Goal: Task Accomplishment & Management: Manage account settings

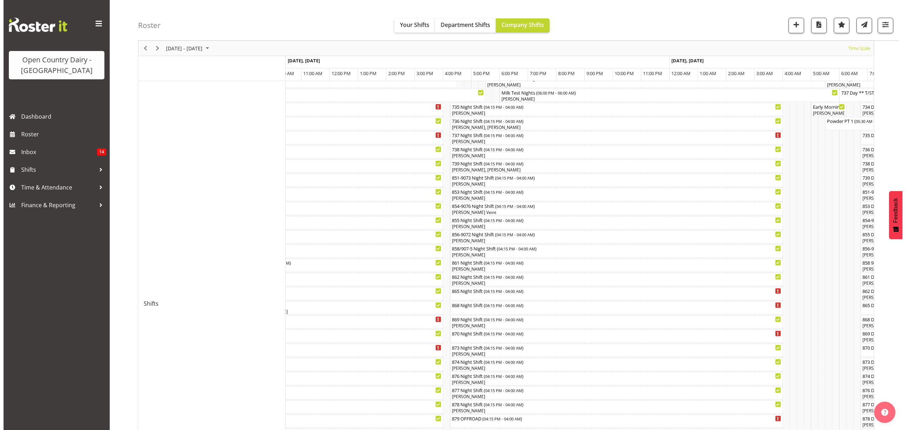
scroll to position [34, 0]
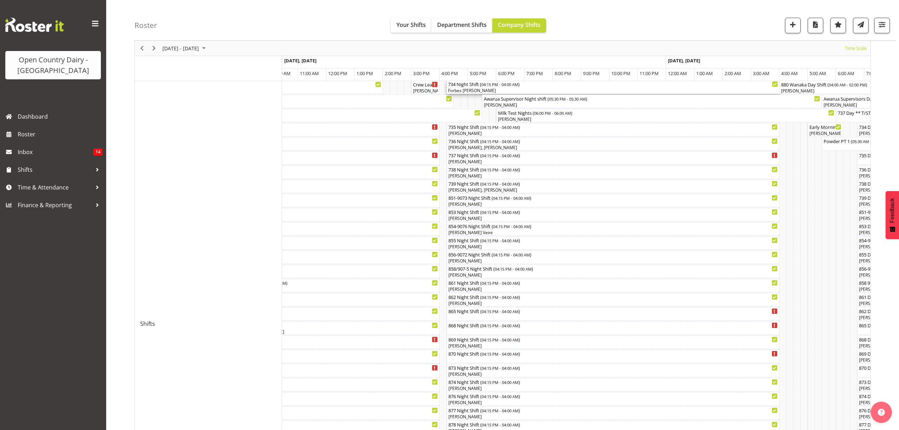
click at [464, 87] on div "734 Night Shift ( 04:15 PM - 04:00 AM )" at bounding box center [613, 83] width 330 height 7
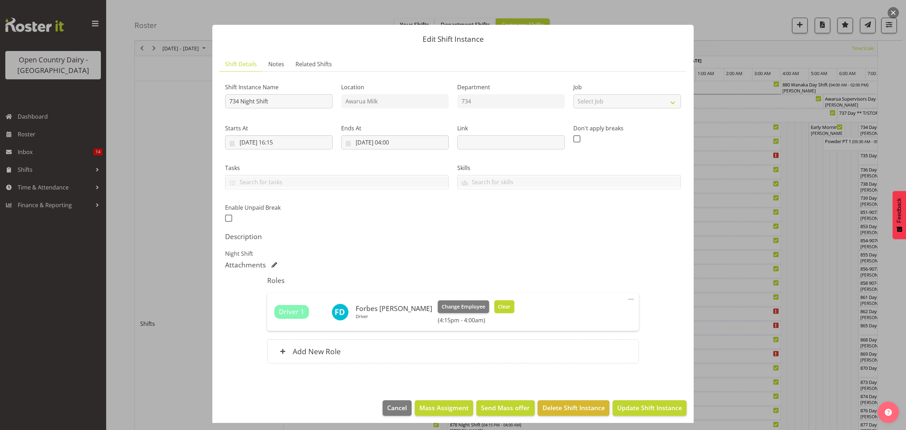
click at [498, 309] on span "Clear" at bounding box center [504, 307] width 12 height 8
click at [477, 309] on div "Driver 1 Forbes [PERSON_NAME] Driver Change Employee Clear (4:15pm - 4:00am)" at bounding box center [452, 311] width 357 height 23
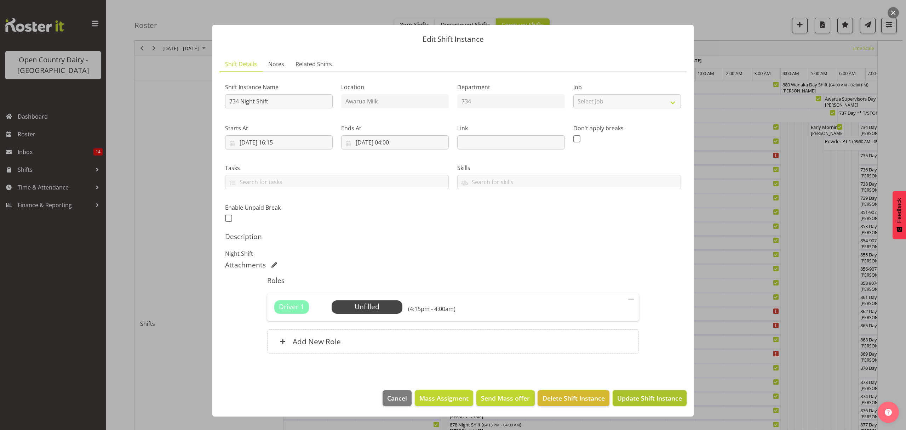
click at [633, 402] on span "Update Shift Instance" at bounding box center [649, 397] width 65 height 9
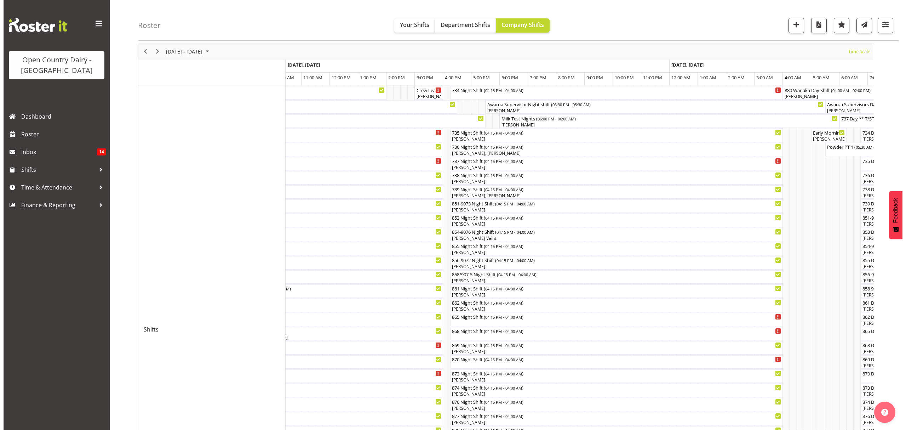
scroll to position [47, 0]
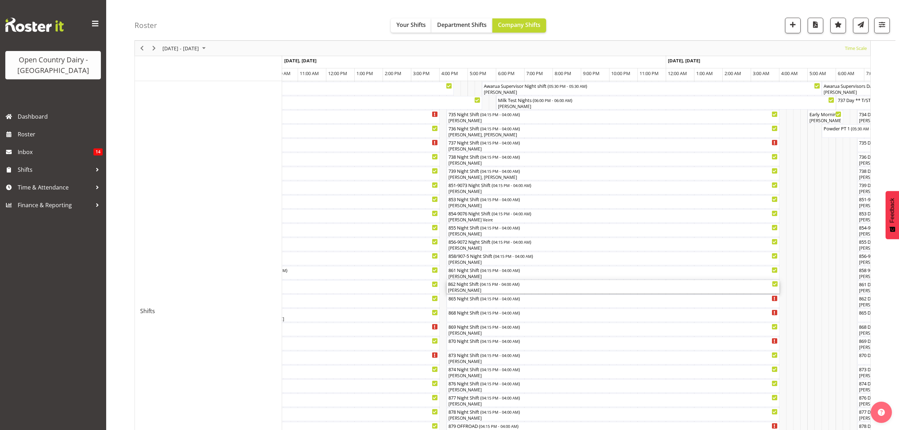
click at [460, 285] on div "862 Night Shift ( 04:15 PM - 04:00 AM )" at bounding box center [613, 283] width 330 height 7
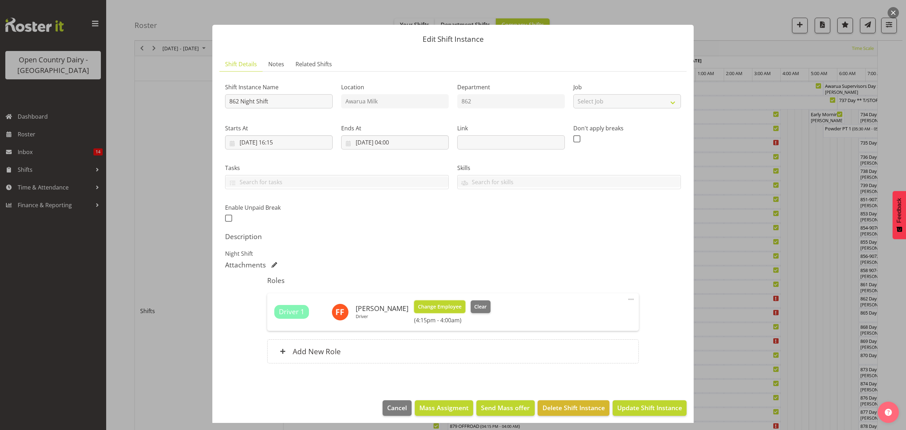
click at [436, 308] on span "Change Employee" at bounding box center [440, 307] width 44 height 8
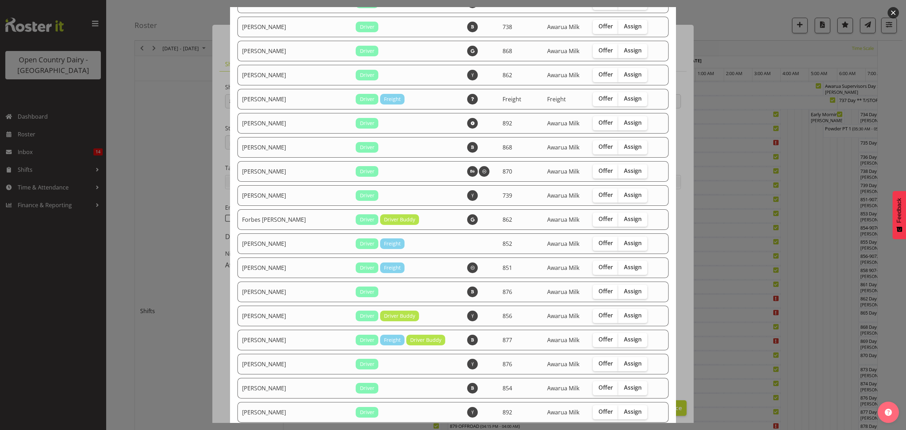
scroll to position [425, 0]
click at [624, 219] on span "Assign" at bounding box center [633, 217] width 18 height 7
click at [618, 219] on input "Assign" at bounding box center [620, 218] width 5 height 5
checkbox input "true"
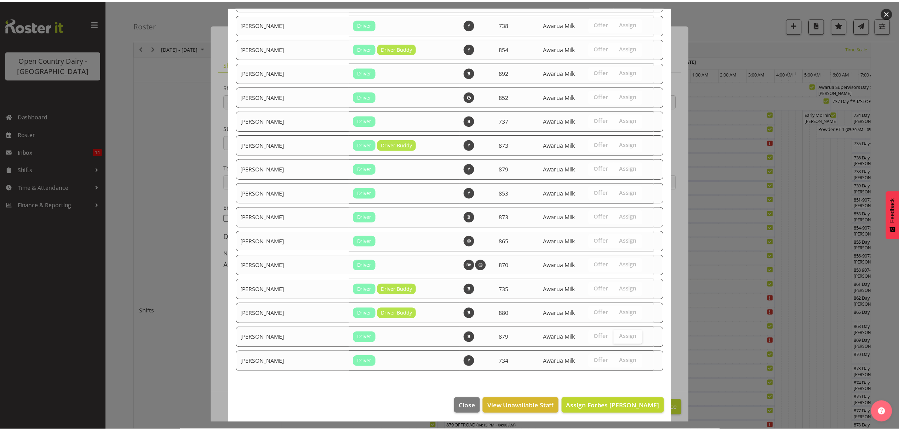
scroll to position [1053, 0]
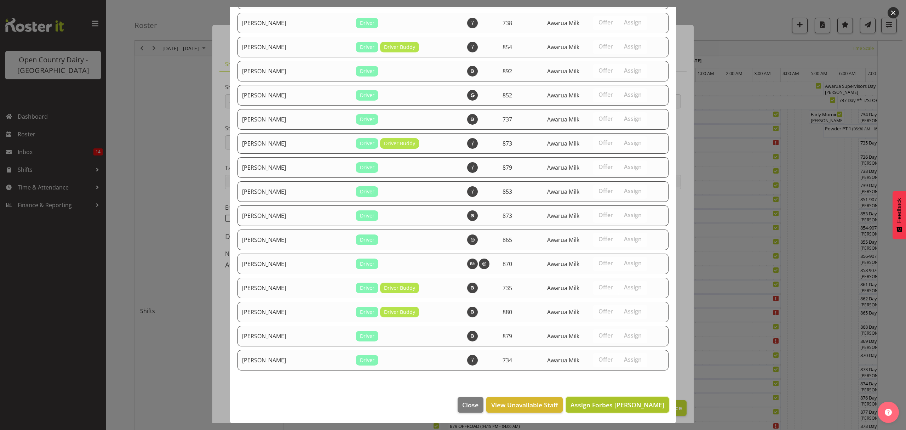
click at [622, 407] on span "Assign Forbes [PERSON_NAME]" at bounding box center [618, 404] width 94 height 8
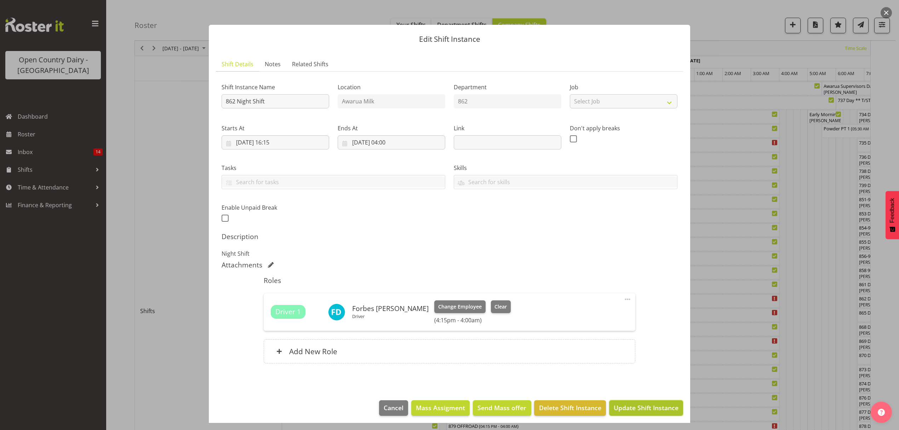
click at [632, 405] on span "Update Shift Instance" at bounding box center [646, 407] width 65 height 9
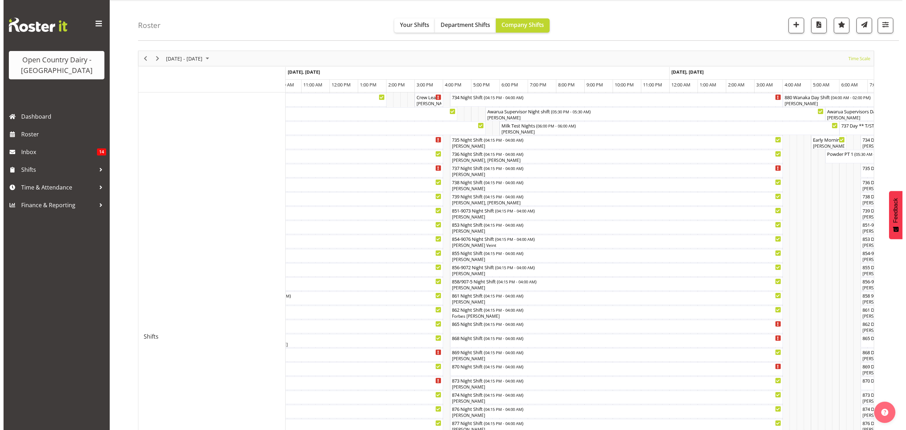
scroll to position [47, 0]
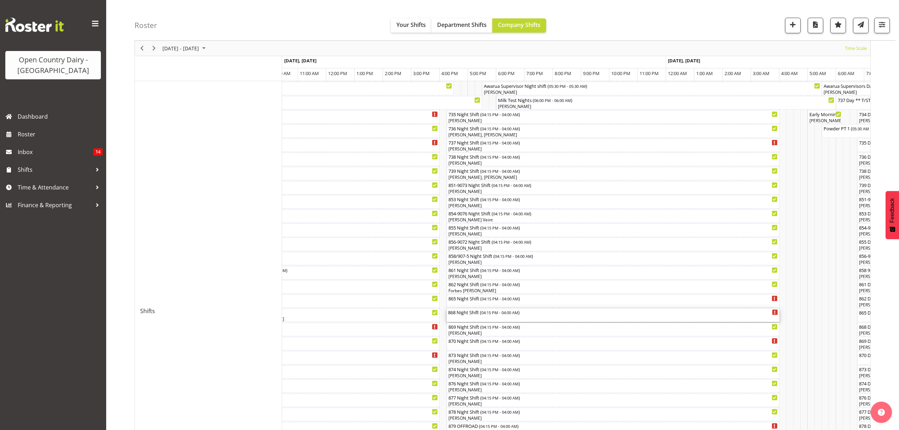
click at [459, 314] on div "868 Night Shift ( 04:15 PM - 04:00 AM )" at bounding box center [613, 311] width 330 height 7
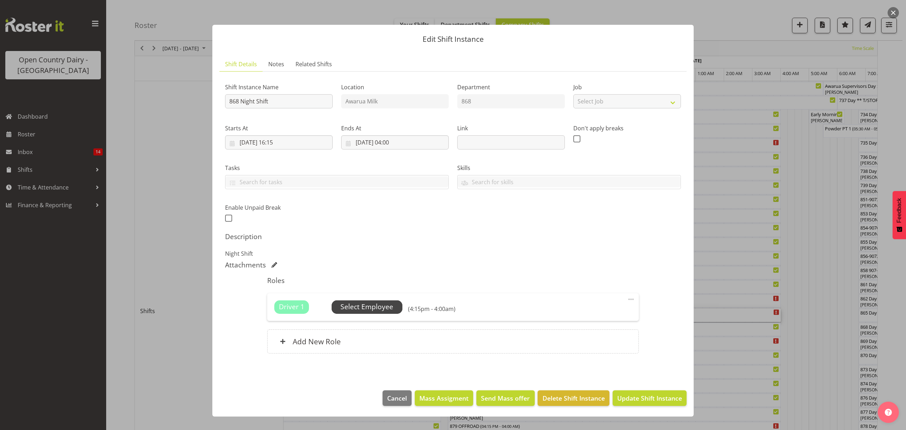
click at [360, 307] on span "Select Employee" at bounding box center [367, 307] width 53 height 10
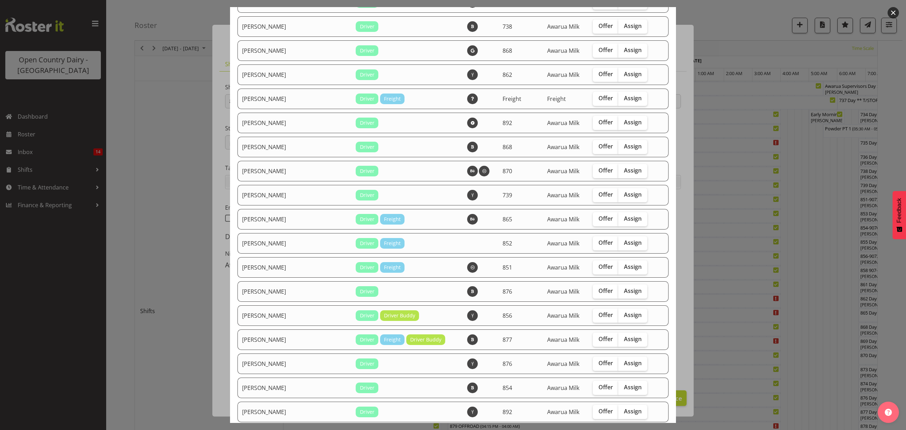
scroll to position [425, 0]
click at [624, 219] on span "Assign" at bounding box center [633, 217] width 18 height 7
click at [623, 219] on input "Assign" at bounding box center [620, 218] width 5 height 5
checkbox input "true"
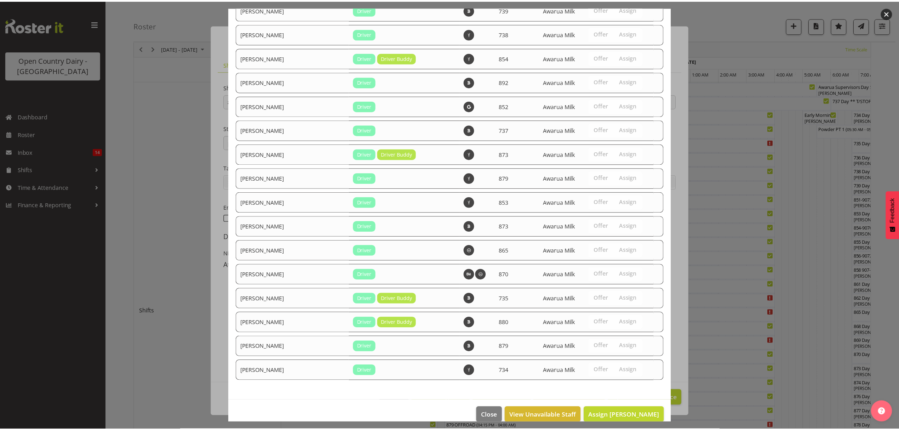
scroll to position [1053, 0]
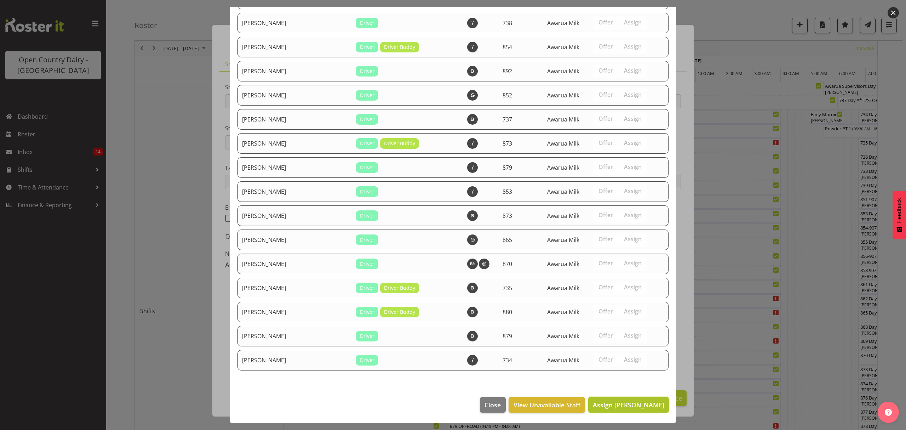
click at [606, 405] on span "Assign [PERSON_NAME]" at bounding box center [629, 404] width 72 height 8
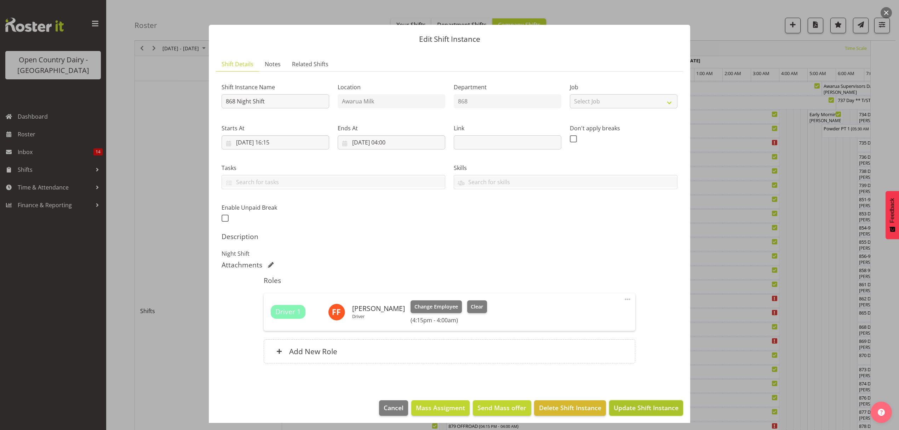
click at [638, 412] on span "Update Shift Instance" at bounding box center [646, 407] width 65 height 9
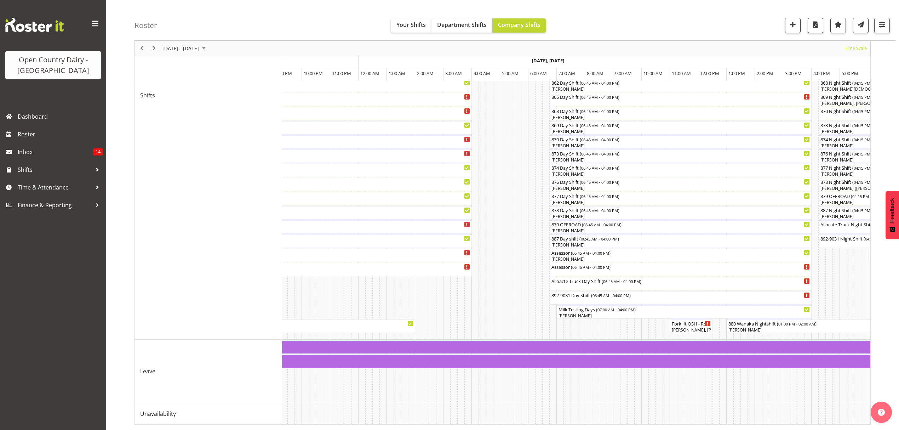
scroll to position [0, 2603]
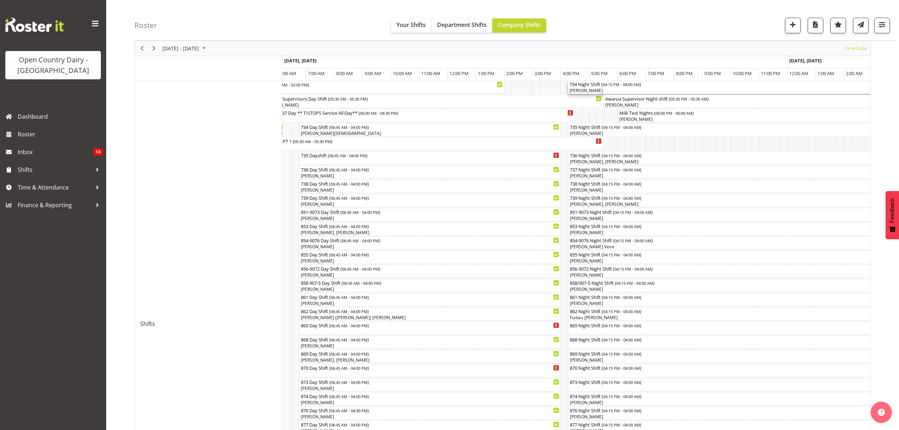
click at [584, 87] on div "734 Night Shift ( 04:15 PM - 04:00 AM )" at bounding box center [735, 83] width 330 height 7
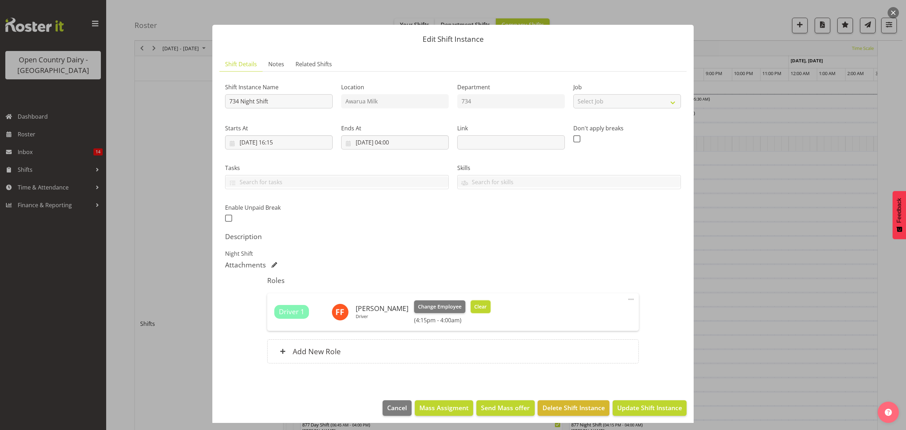
click at [475, 308] on span "Clear" at bounding box center [480, 307] width 12 height 8
click at [475, 308] on div "Driver 1 [PERSON_NAME] Driver Change Employee Clear (4:15pm - 4:00am)" at bounding box center [452, 311] width 357 height 23
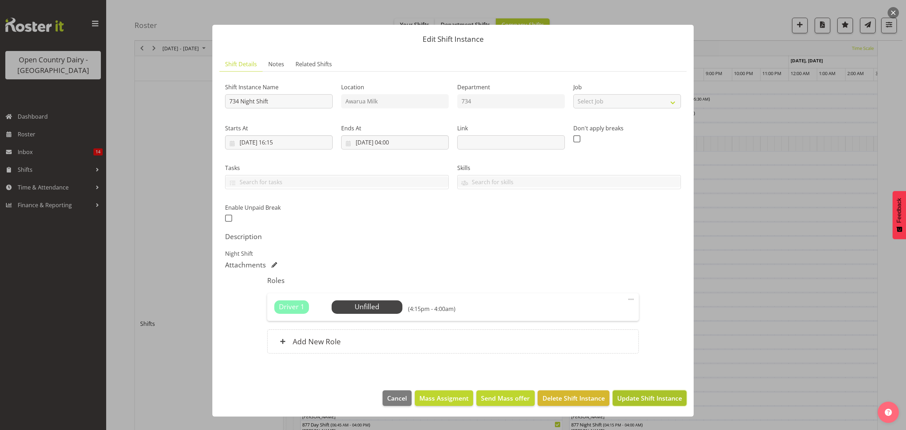
click at [636, 396] on span "Update Shift Instance" at bounding box center [649, 397] width 65 height 9
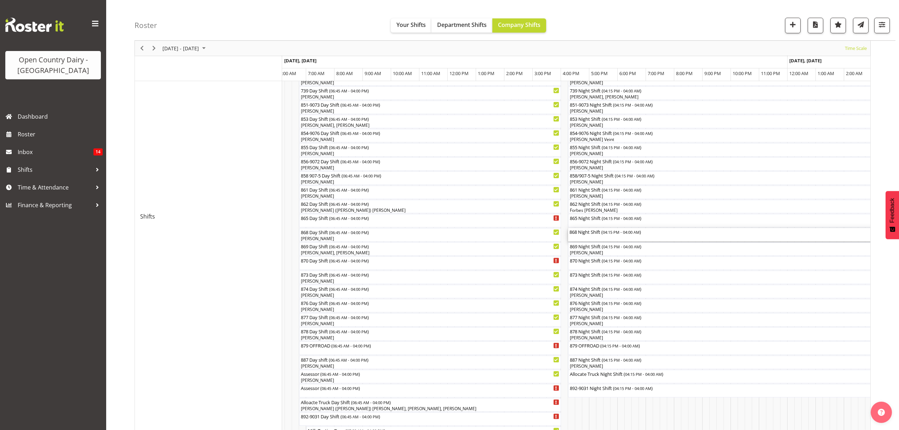
click at [584, 235] on div "868 Night Shift ( 04:15 PM - 04:00 AM )" at bounding box center [735, 231] width 330 height 7
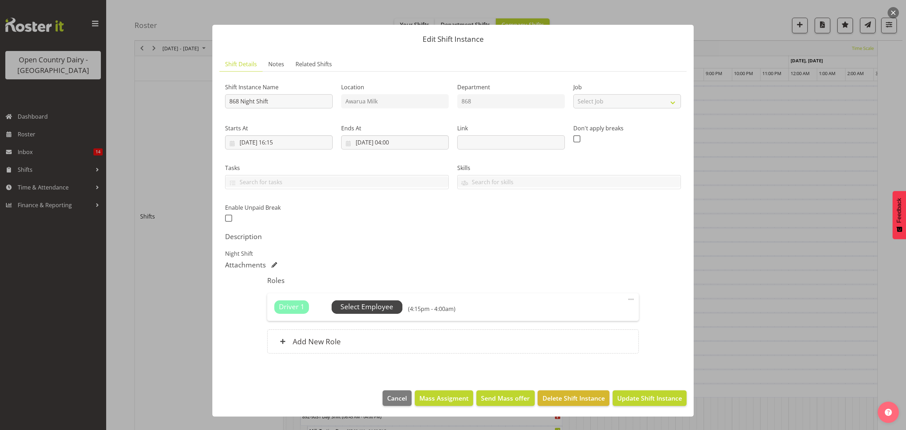
click at [387, 307] on span "Select Employee" at bounding box center [367, 307] width 53 height 10
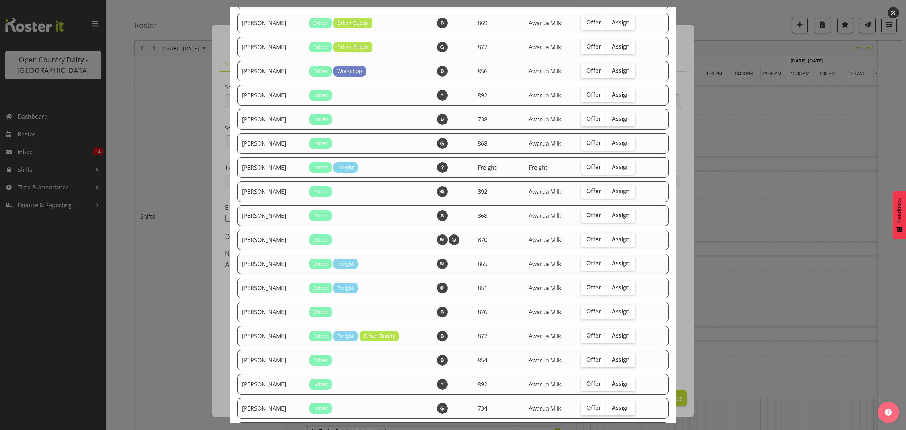
scroll to position [189, 0]
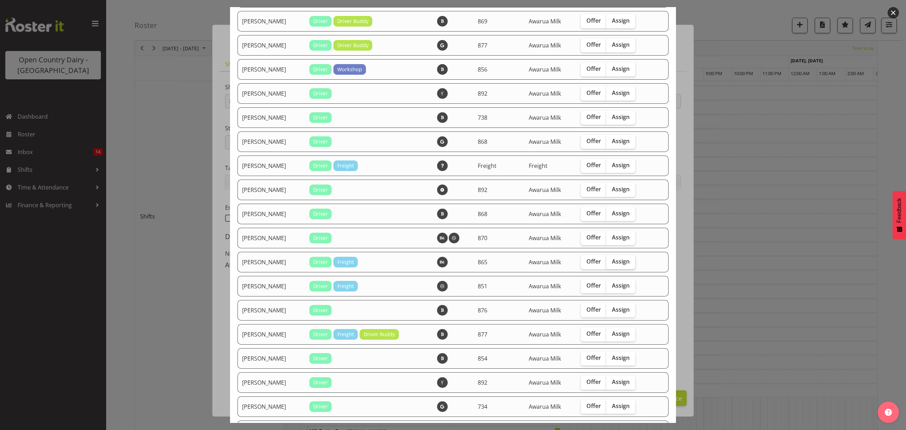
click at [623, 260] on span "Assign" at bounding box center [621, 261] width 18 height 7
click at [611, 260] on input "Assign" at bounding box center [608, 261] width 5 height 5
checkbox input "true"
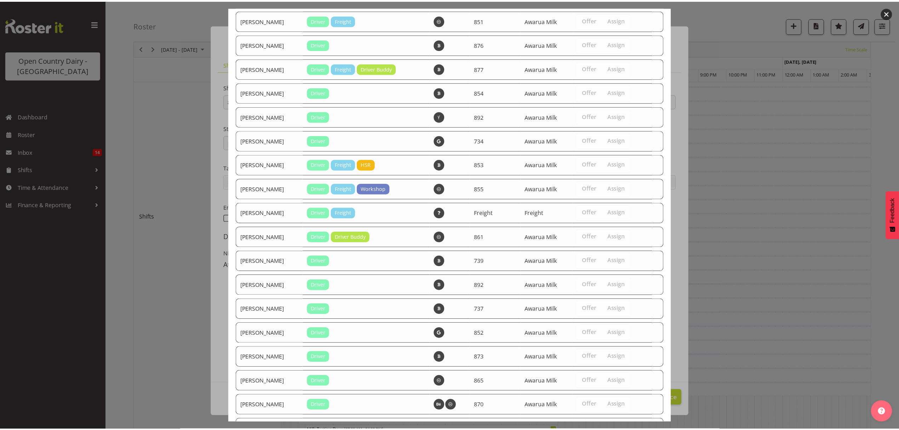
scroll to position [596, 0]
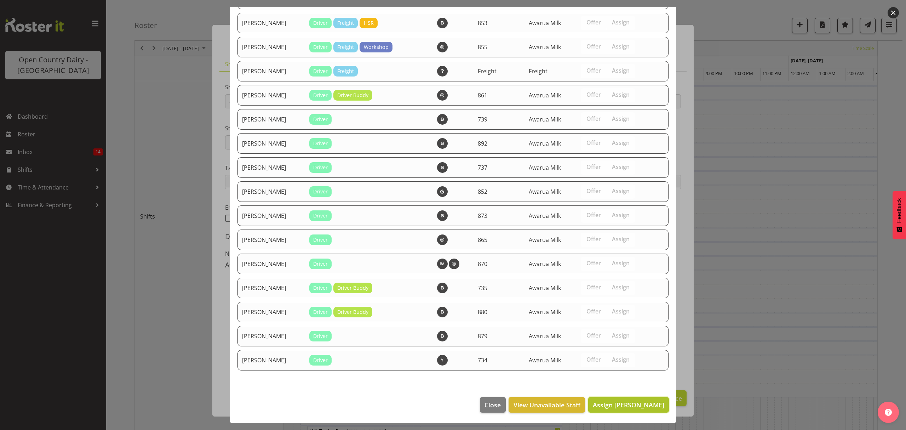
click at [632, 406] on span "Assign [PERSON_NAME]" at bounding box center [629, 404] width 72 height 8
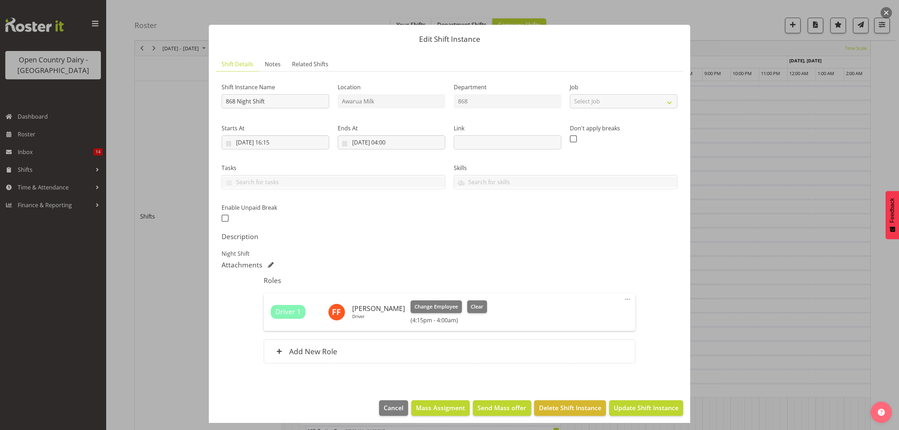
scroll to position [4, 0]
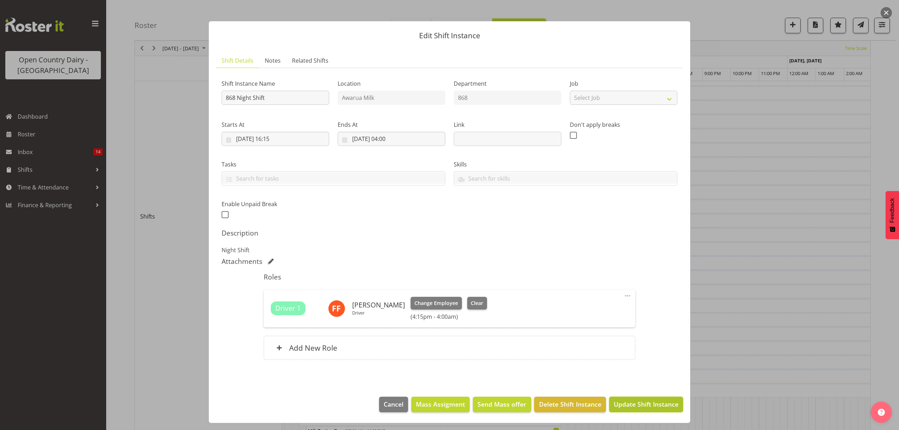
click at [623, 400] on span "Update Shift Instance" at bounding box center [646, 403] width 65 height 9
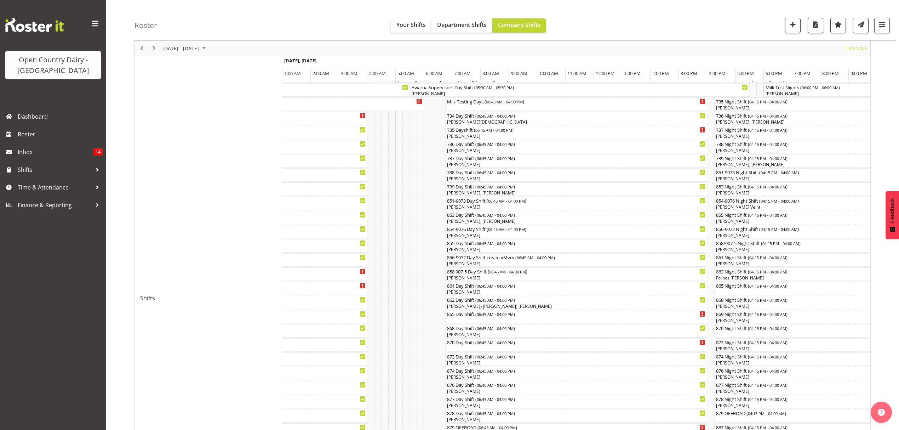
scroll to position [34, 0]
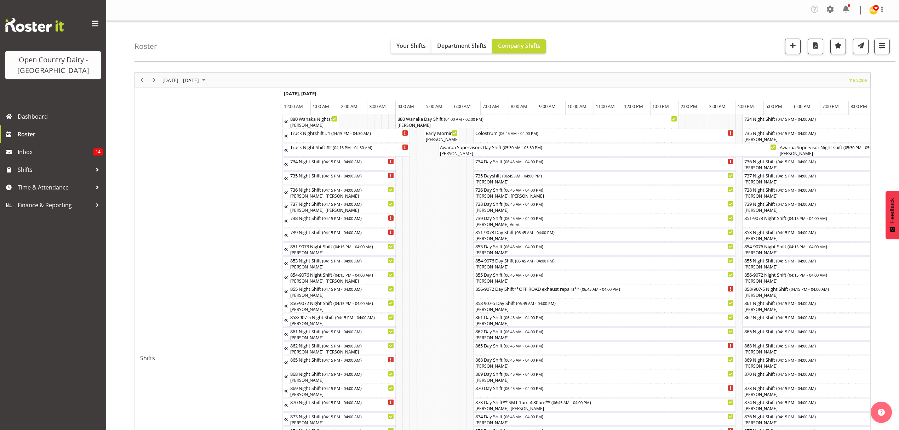
scroll to position [0, 1347]
